Goal: Task Accomplishment & Management: Use online tool/utility

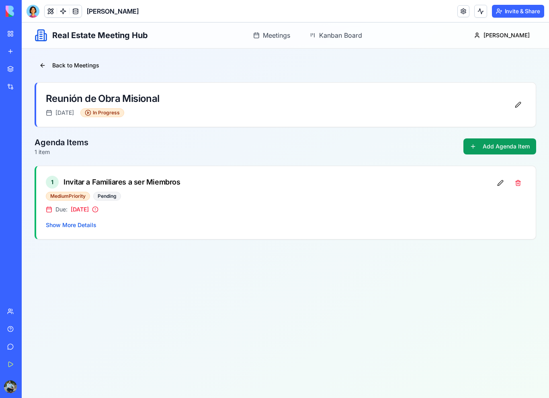
click at [13, 31] on link "My Workspace" at bounding box center [18, 34] width 32 height 16
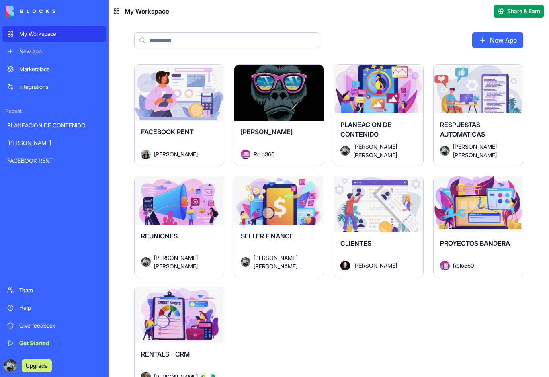
click at [376, 212] on button "Launch" at bounding box center [378, 204] width 60 height 16
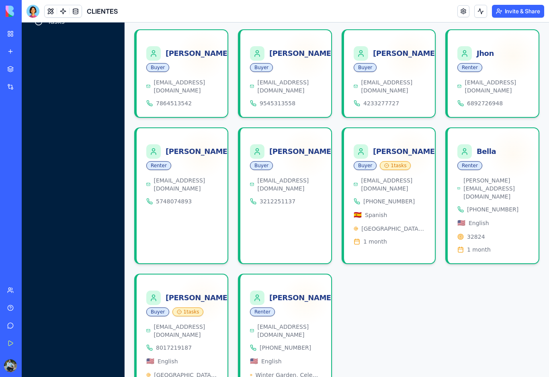
scroll to position [104, 0]
click at [178, 344] on span "8017219187" at bounding box center [174, 348] width 36 height 8
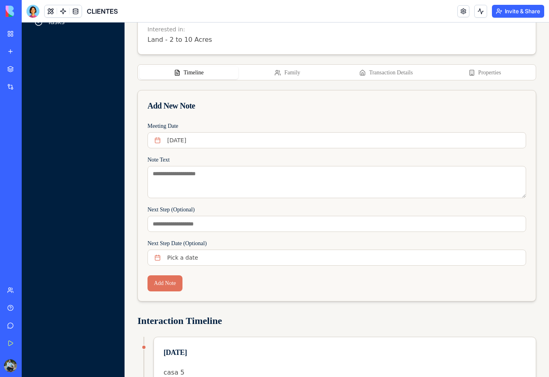
click at [492, 71] on button "Properties" at bounding box center [484, 72] width 99 height 13
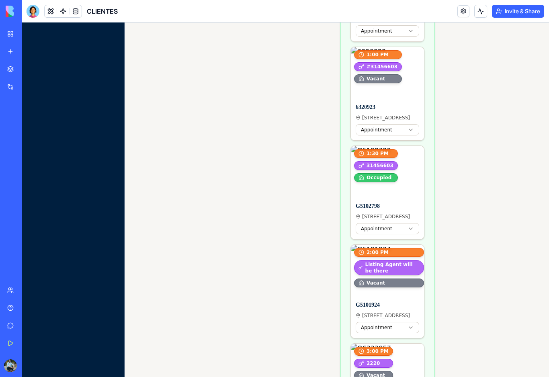
scroll to position [885, 0]
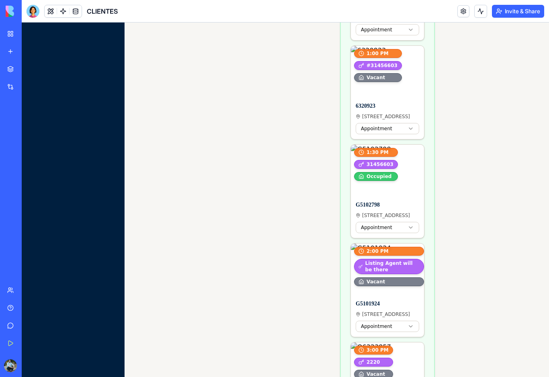
click at [0, 38] on html "My Workspace New app Marketplace Integrations Recent PLANEACION DE CONTENIDO [P…" at bounding box center [274, 188] width 549 height 377
click at [2, 7] on div "My Workspace New app Marketplace Integrations Recent PLANEACION DE CONTENIDO [P…" at bounding box center [11, 188] width 22 height 377
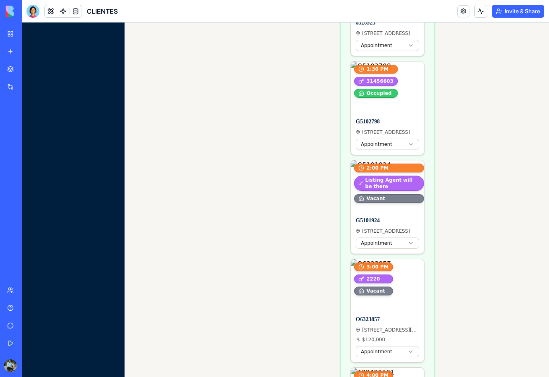
scroll to position [965, 0]
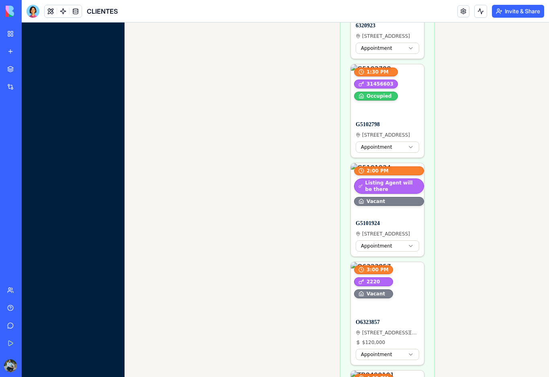
click at [404, 172] on button "Edit property" at bounding box center [401, 171] width 11 height 11
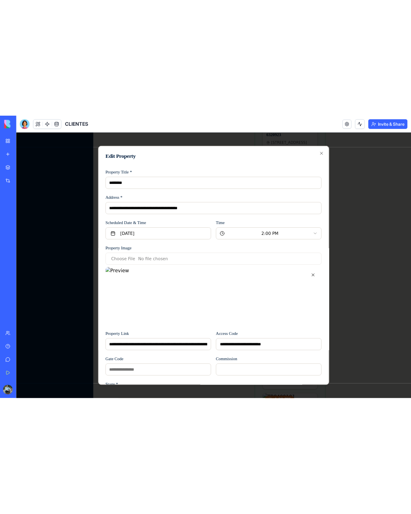
scroll to position [0, 0]
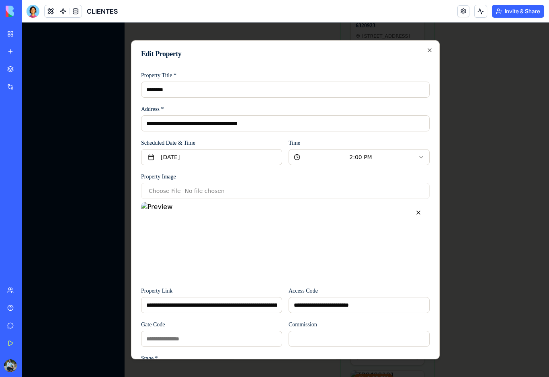
click at [430, 48] on icon "button" at bounding box center [429, 50] width 6 height 6
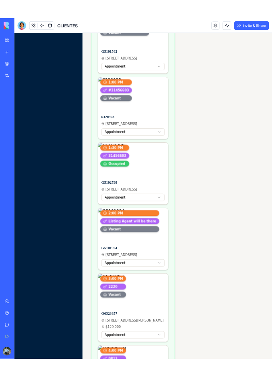
scroll to position [938, 0]
